Goal: Check status: Check status

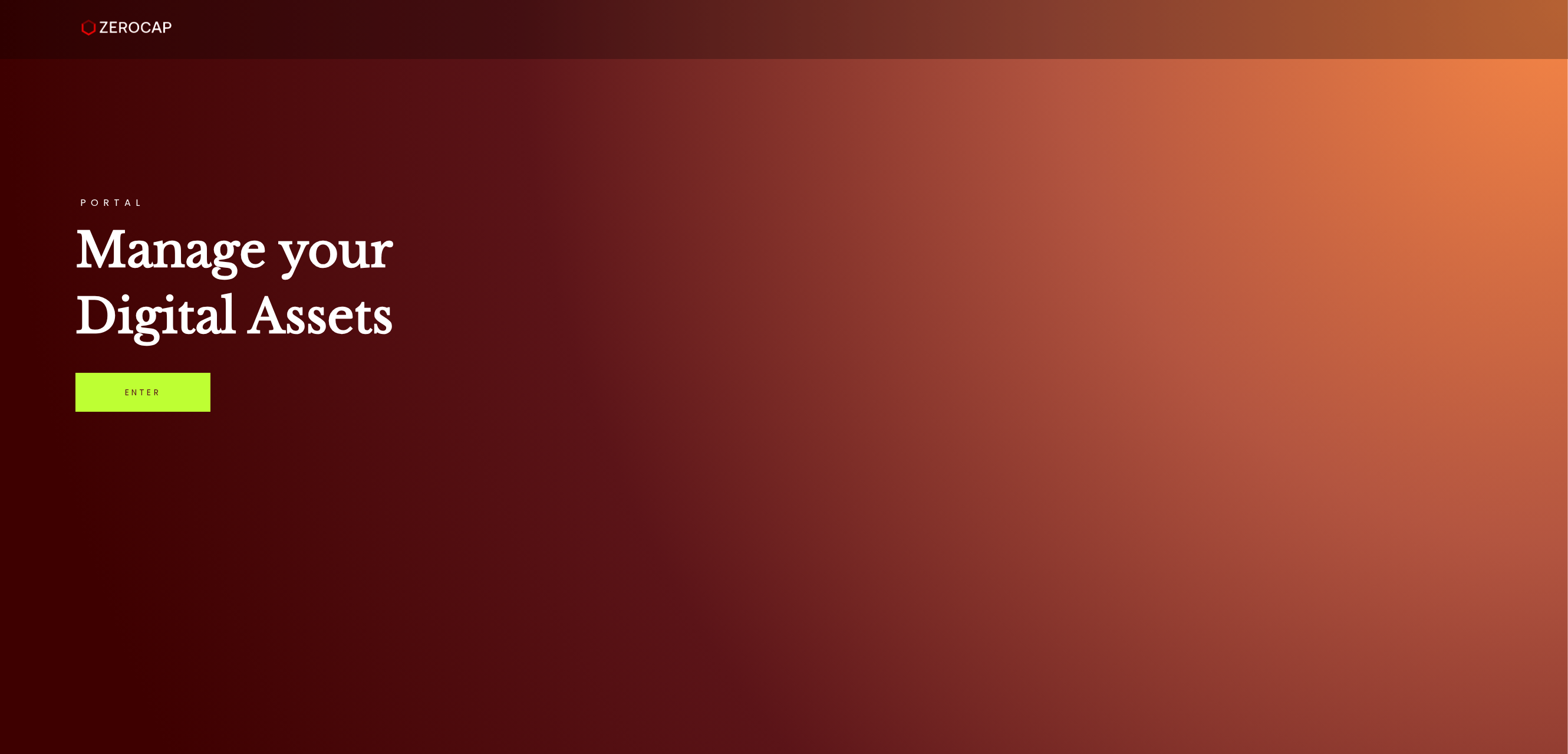
click at [128, 394] on link "Enter" at bounding box center [143, 392] width 135 height 39
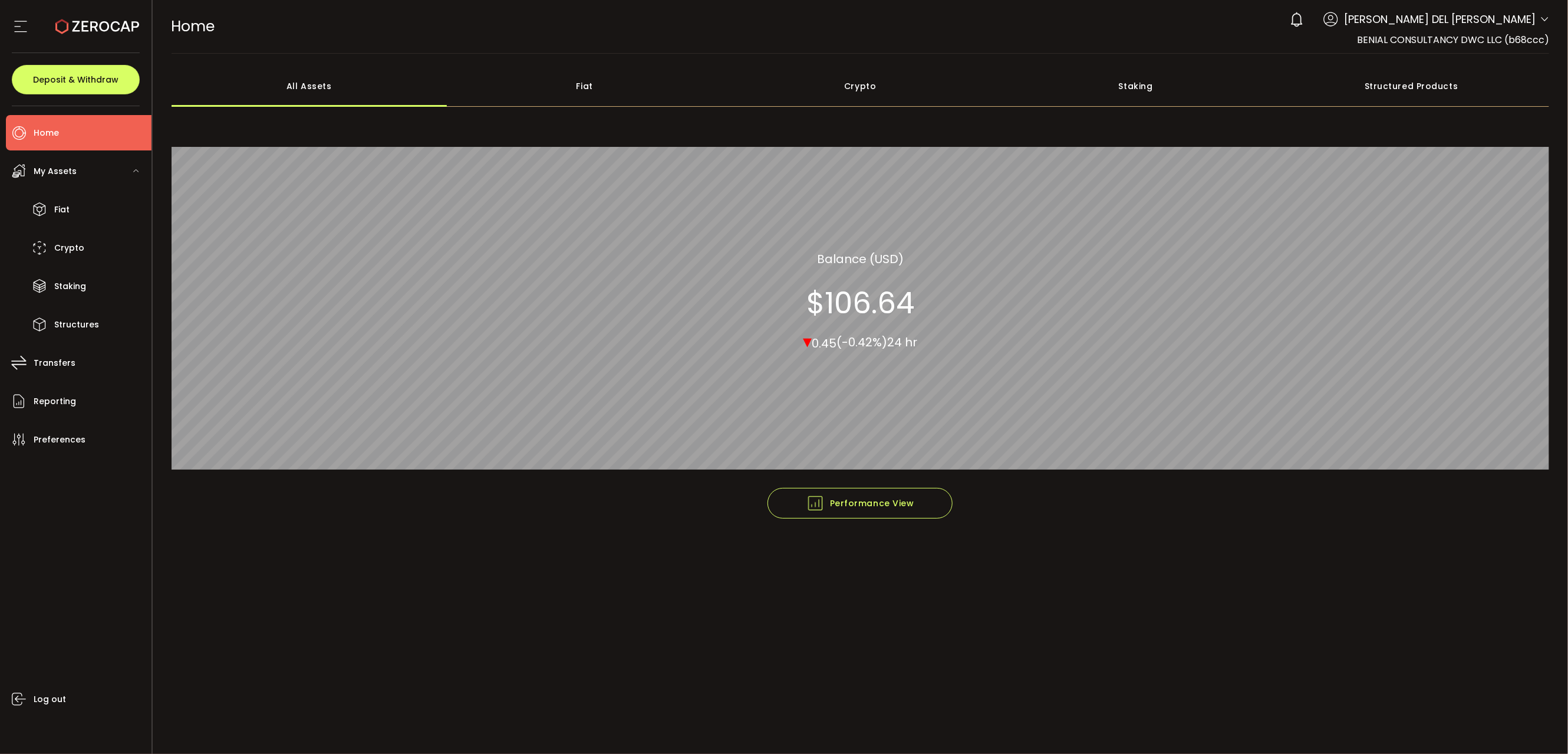
click at [59, 166] on span "My Assets" at bounding box center [55, 172] width 43 height 17
click at [59, 168] on span "My Assets" at bounding box center [55, 172] width 43 height 17
click at [58, 213] on span "Fiat" at bounding box center [62, 209] width 16 height 17
